Goal: Find specific page/section: Find specific page/section

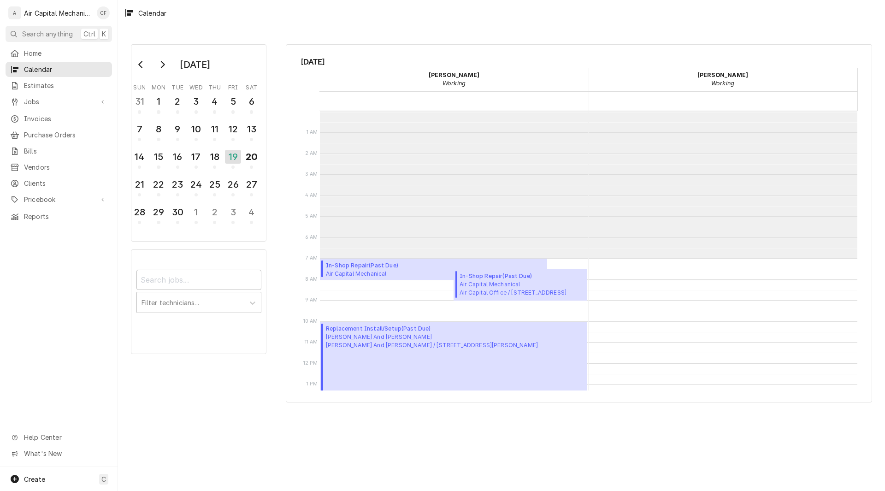
scroll to position [147, 0]
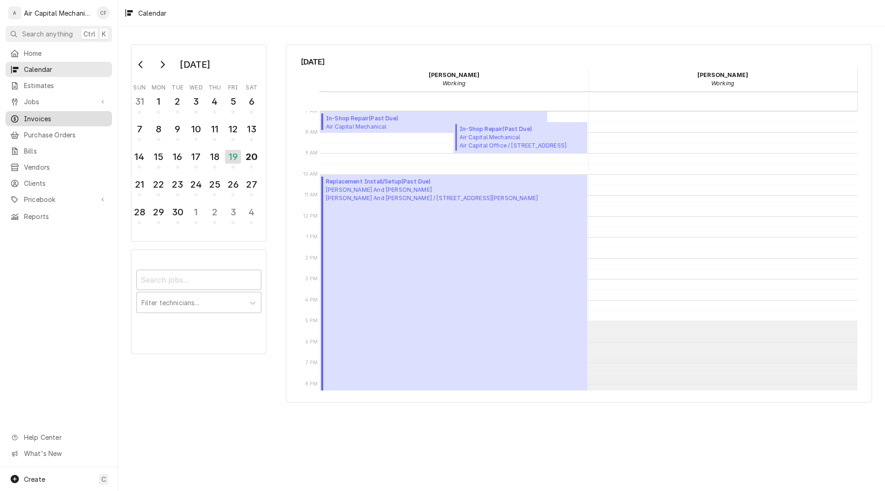
click at [40, 122] on link "Invoices" at bounding box center [59, 118] width 107 height 15
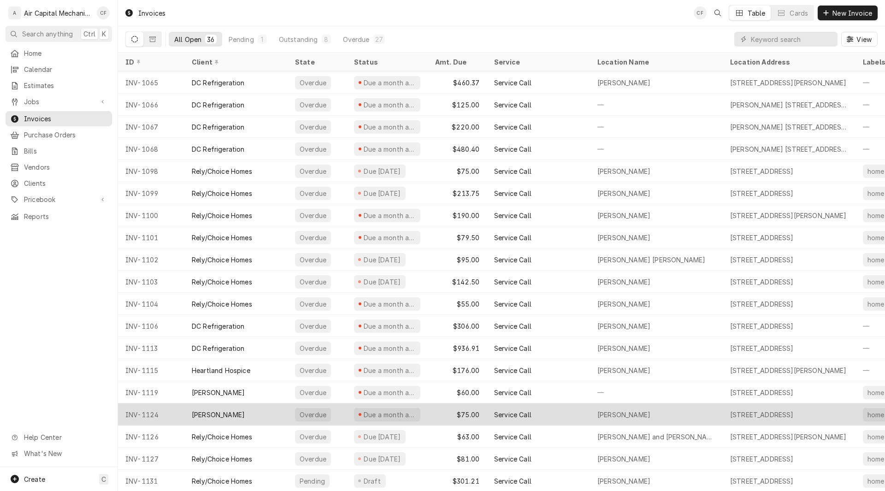
click at [220, 415] on div "[PERSON_NAME]" at bounding box center [218, 415] width 53 height 10
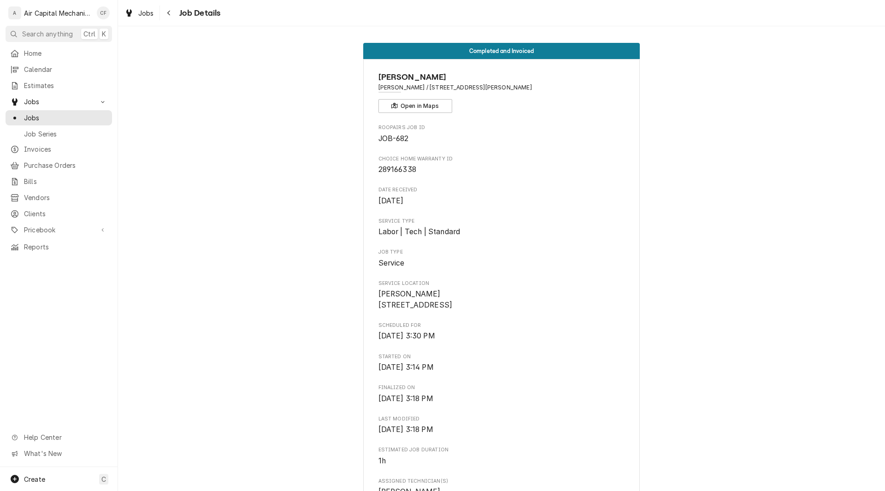
scroll to position [616, 0]
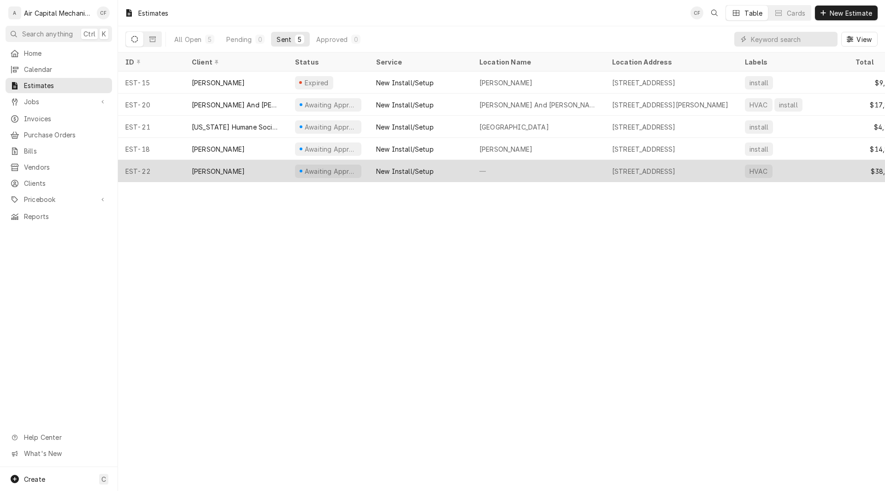
click at [257, 163] on div "Scott Rue" at bounding box center [235, 171] width 103 height 22
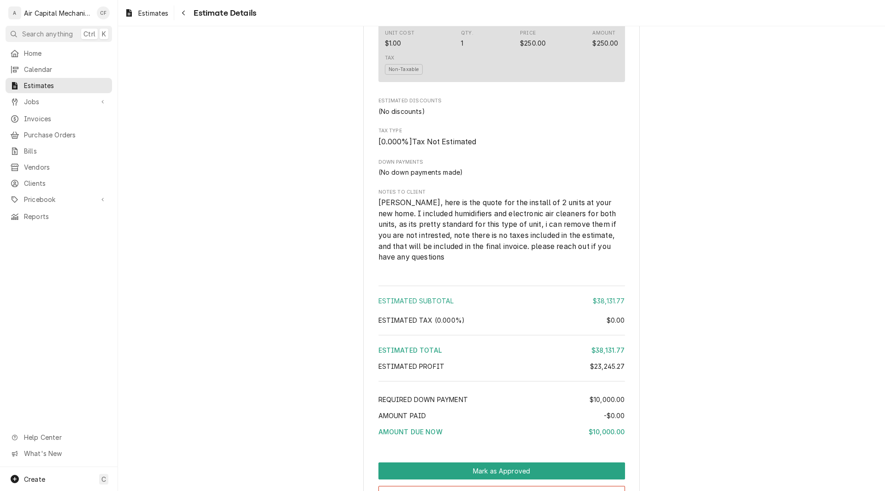
scroll to position [2321, 0]
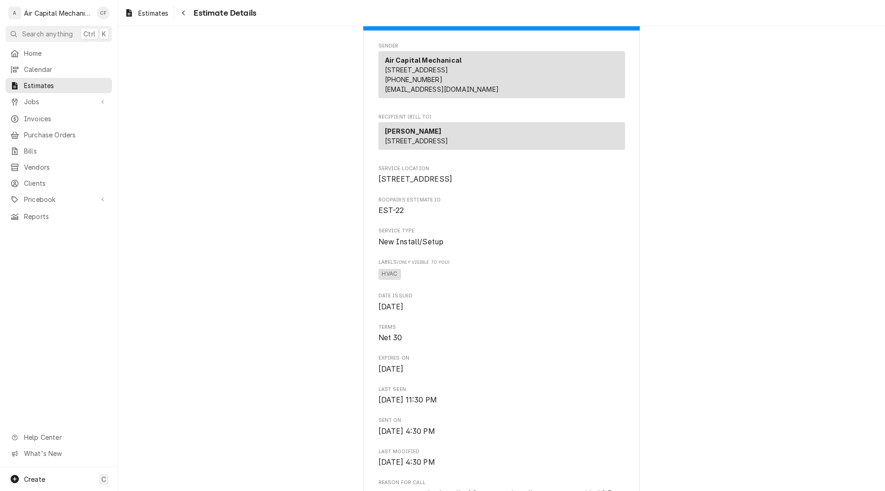
scroll to position [0, 0]
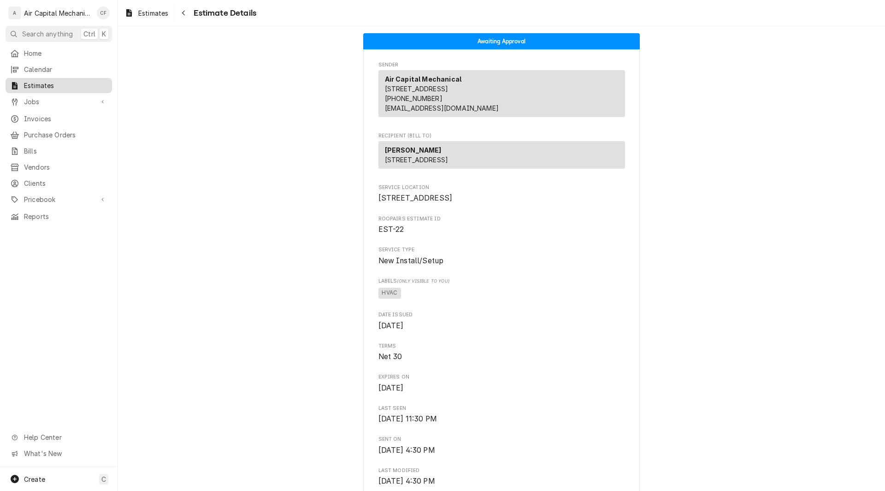
click at [34, 86] on span "Estimates" at bounding box center [65, 86] width 83 height 10
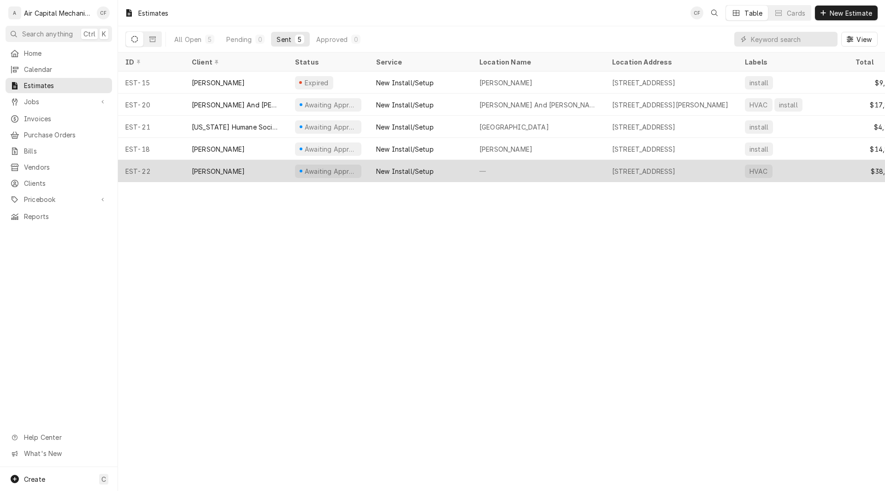
click at [346, 169] on div "Awaiting Approval" at bounding box center [331, 171] width 54 height 10
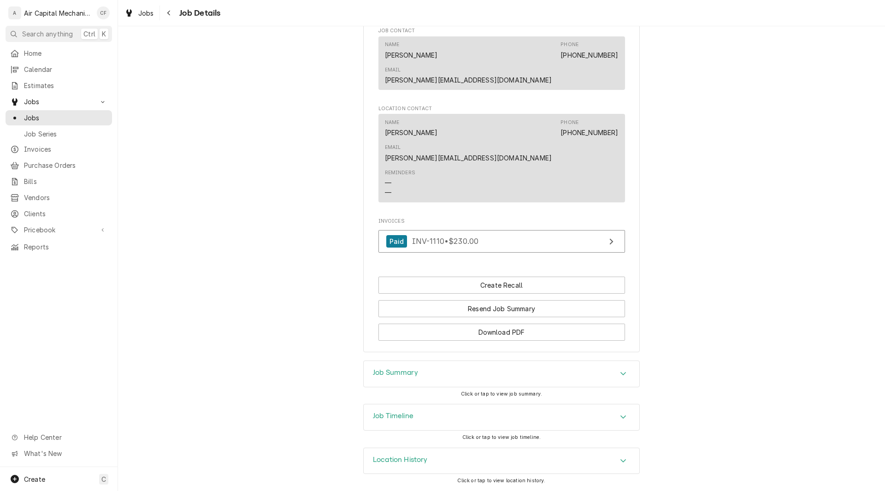
scroll to position [591, 0]
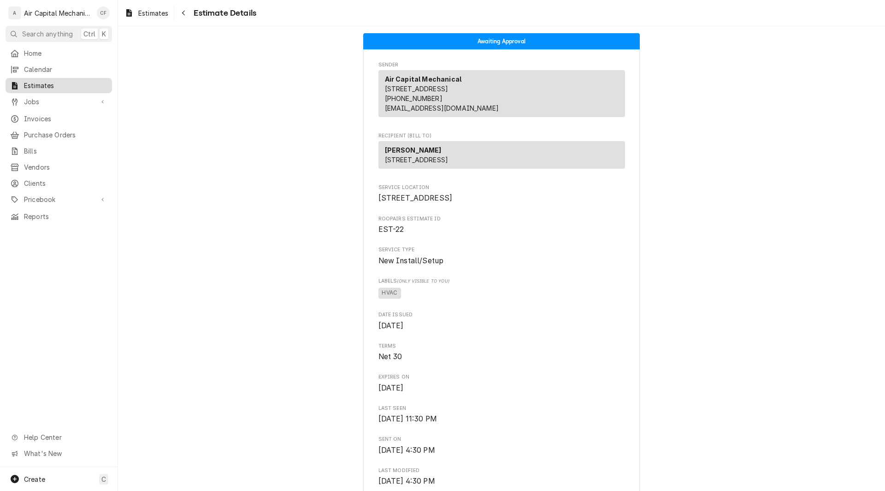
click at [31, 81] on span "Estimates" at bounding box center [65, 86] width 83 height 10
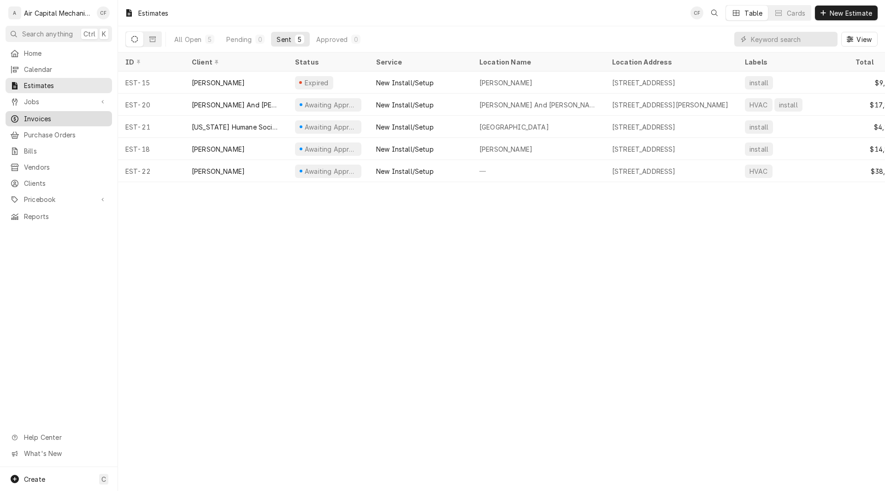
click at [67, 116] on span "Invoices" at bounding box center [65, 119] width 83 height 10
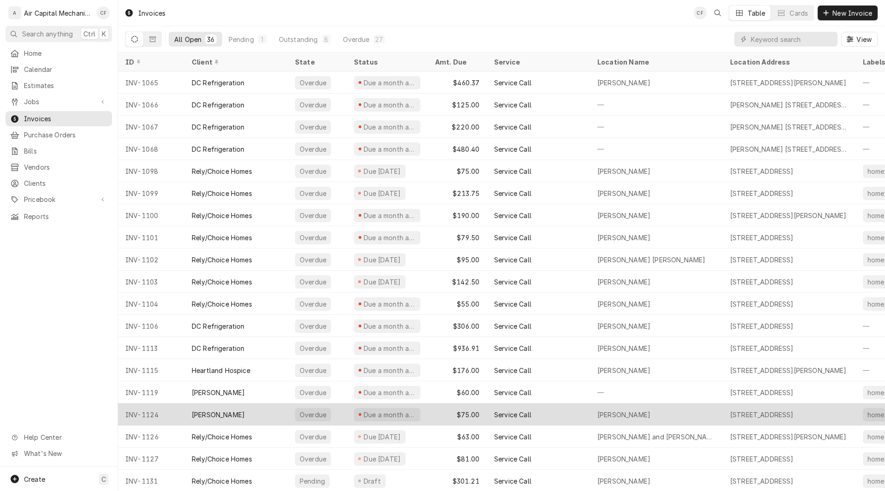
click at [173, 418] on div "INV-1124" at bounding box center [151, 414] width 66 height 22
